Goal: Transaction & Acquisition: Book appointment/travel/reservation

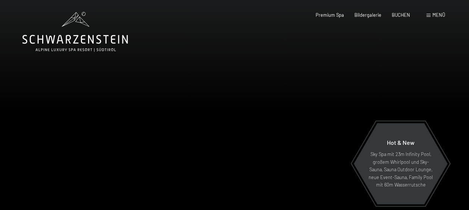
click at [437, 13] on span "Menü" at bounding box center [439, 15] width 13 height 6
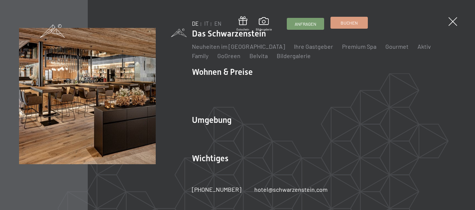
click at [352, 22] on span "Buchen" at bounding box center [348, 23] width 17 height 6
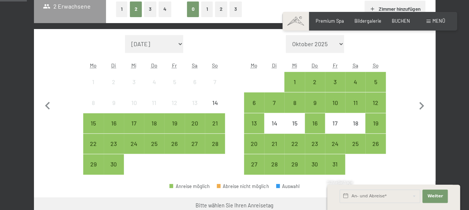
scroll to position [224, 0]
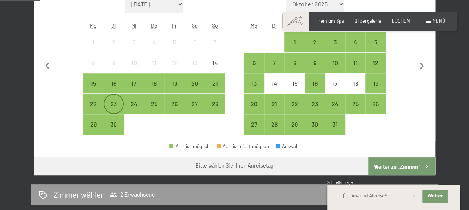
click at [110, 103] on div "23" at bounding box center [113, 110] width 19 height 19
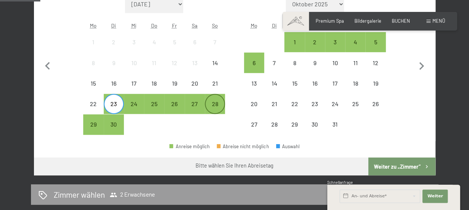
click at [217, 103] on div "28" at bounding box center [215, 110] width 19 height 19
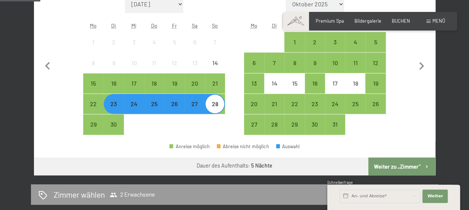
click at [390, 166] on button "Weiter zu „Zimmer“" at bounding box center [401, 167] width 67 height 18
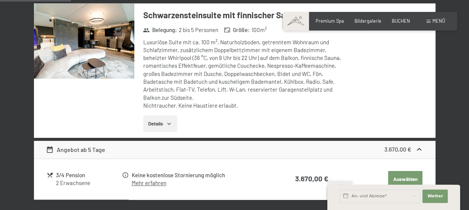
scroll to position [143, 0]
